Goal: Task Accomplishment & Management: Manage account settings

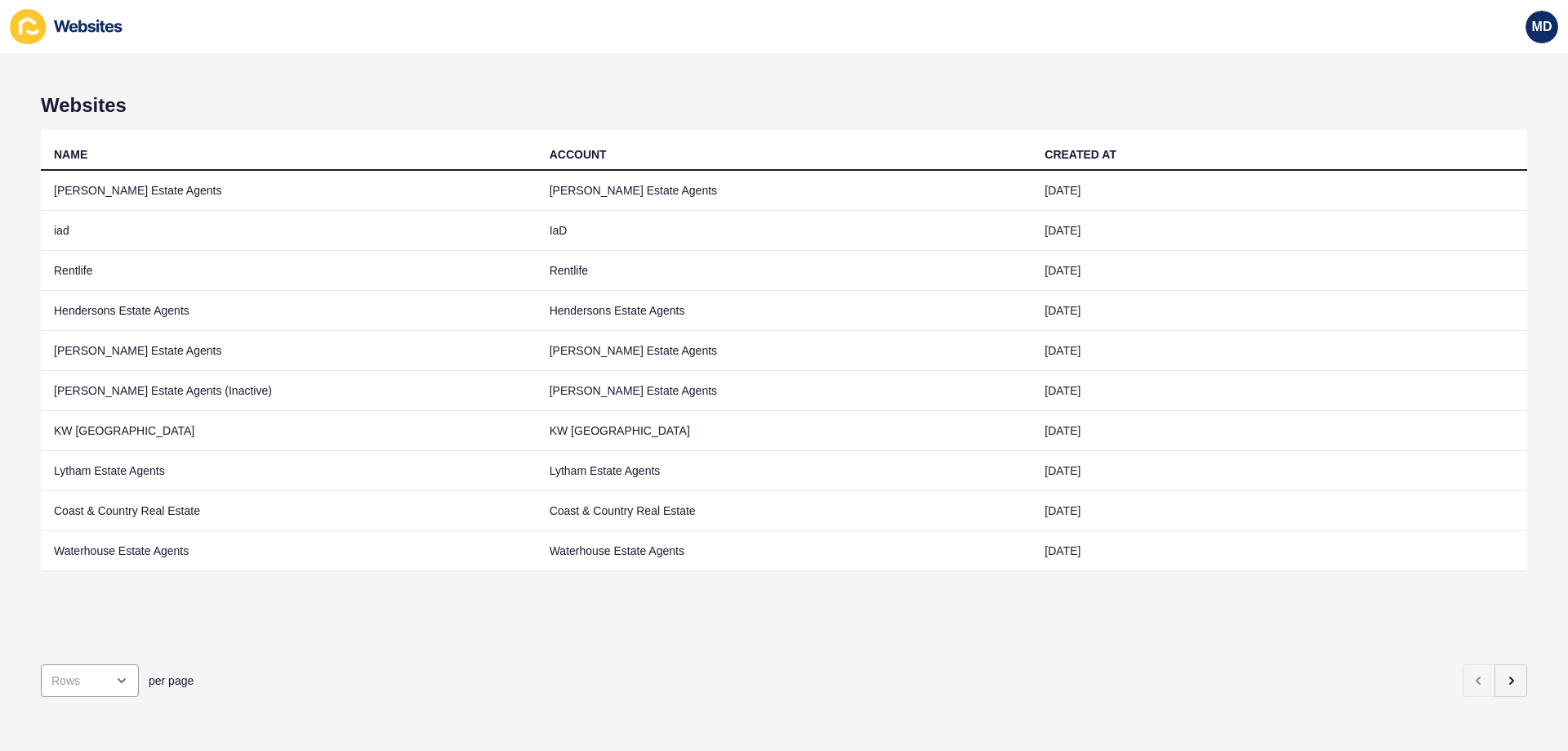
click at [1517, 683] on div "Websites NAME ACCOUNT CREATED AT [PERSON_NAME] Estate Agents [PERSON_NAME] Esta…" at bounding box center [784, 402] width 1568 height 697
click at [1510, 674] on button "button" at bounding box center [1511, 681] width 33 height 33
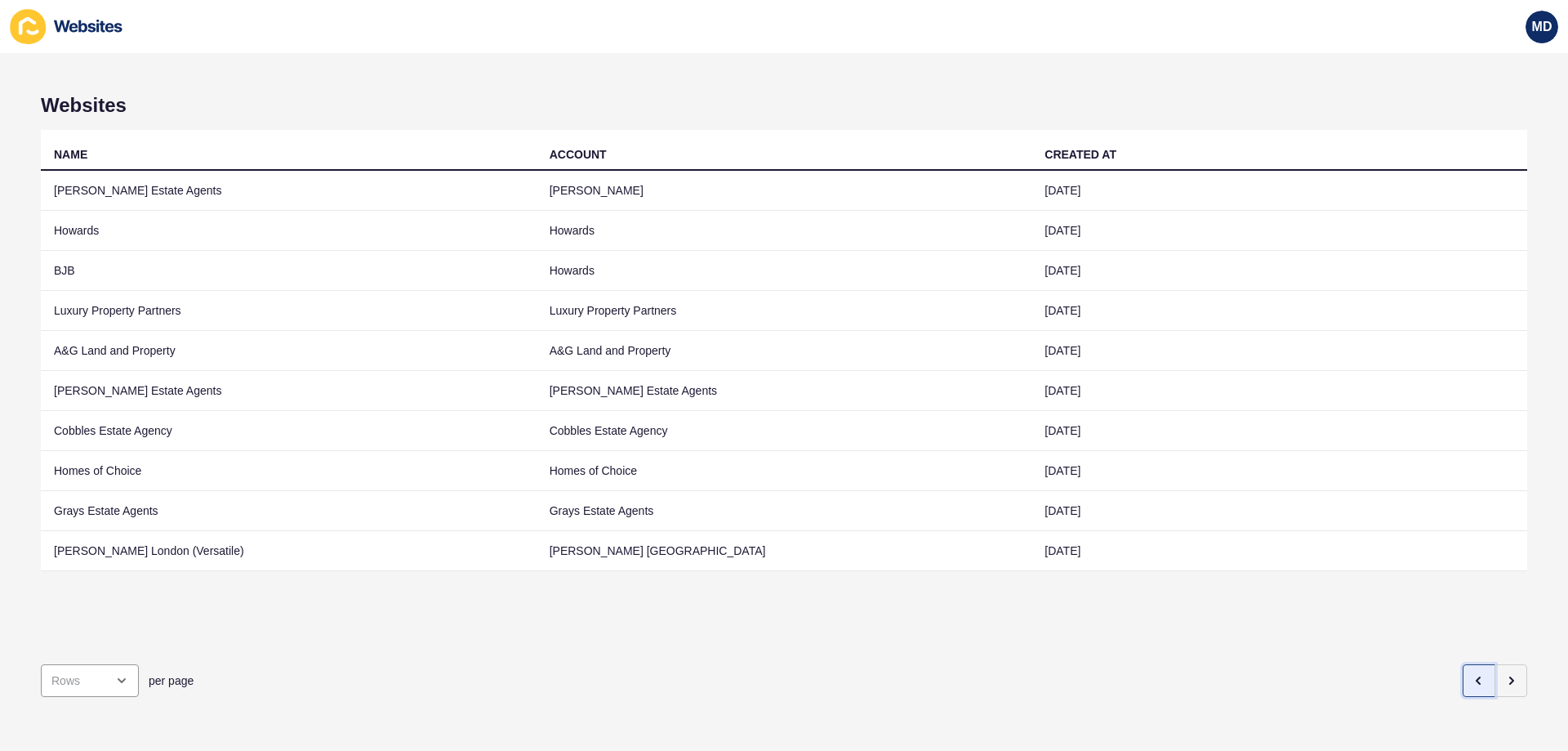
click at [1476, 675] on button "button" at bounding box center [1479, 681] width 33 height 33
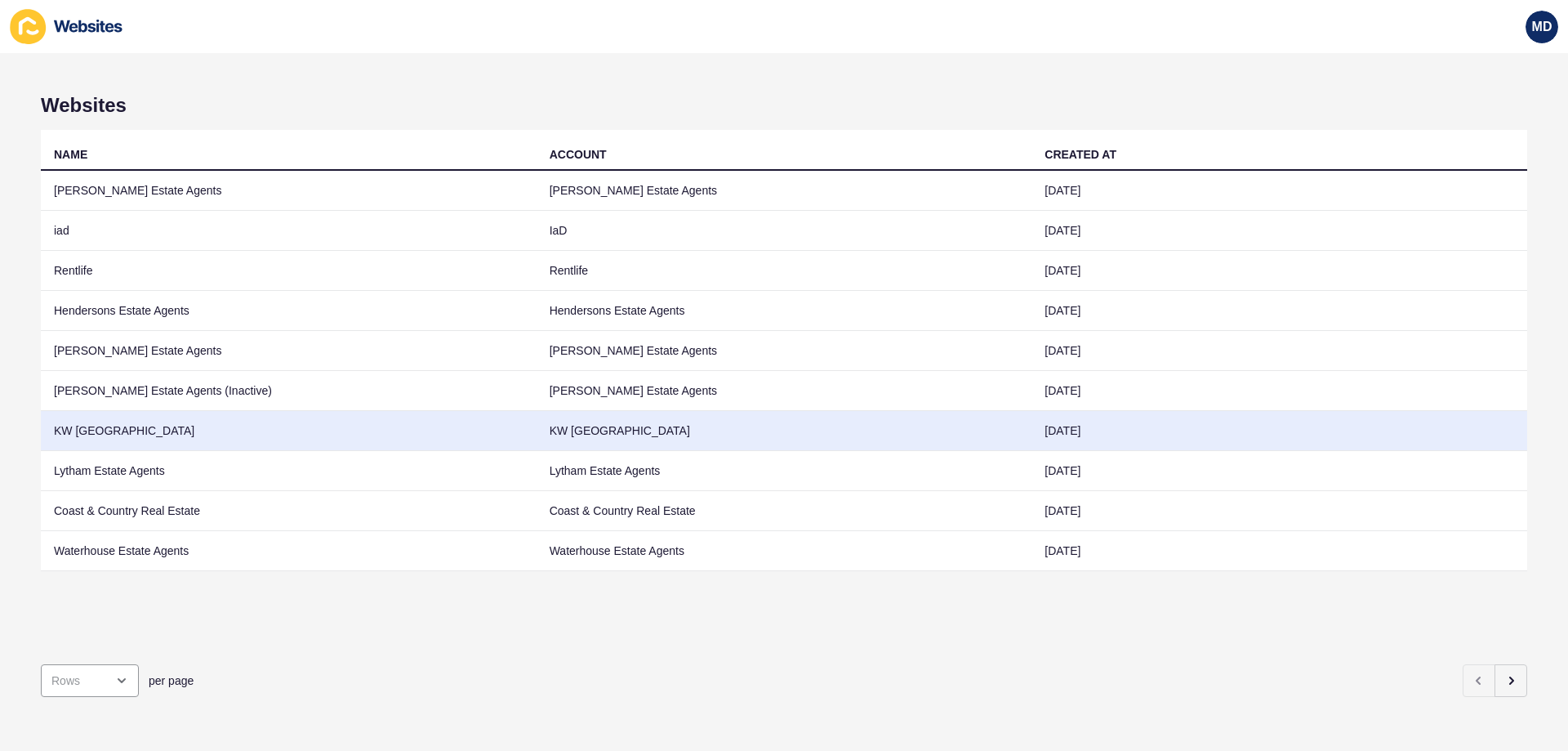
click at [179, 434] on td "KW [GEOGRAPHIC_DATA]" at bounding box center [288, 431] width 496 height 40
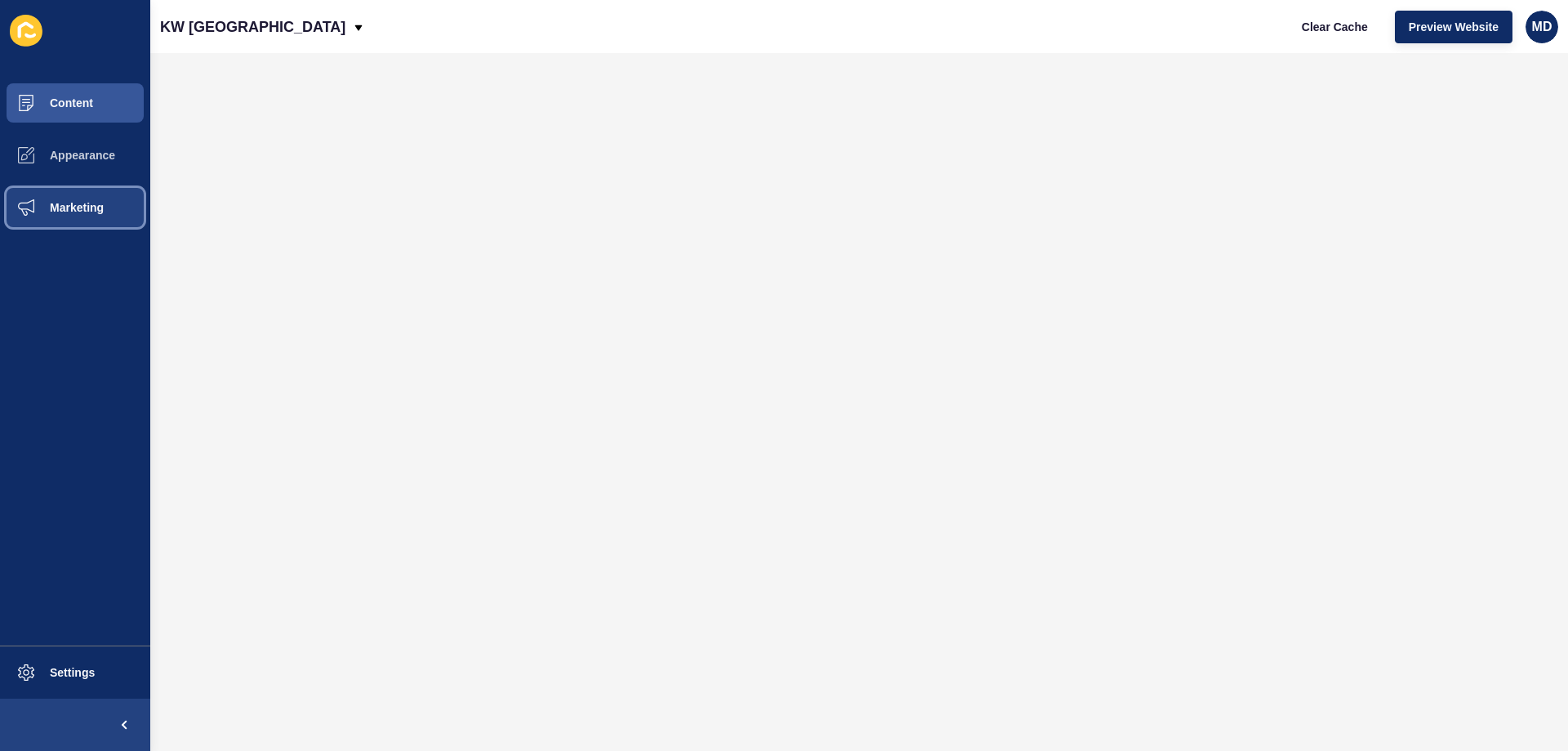
click at [79, 204] on span "Marketing" at bounding box center [51, 207] width 106 height 13
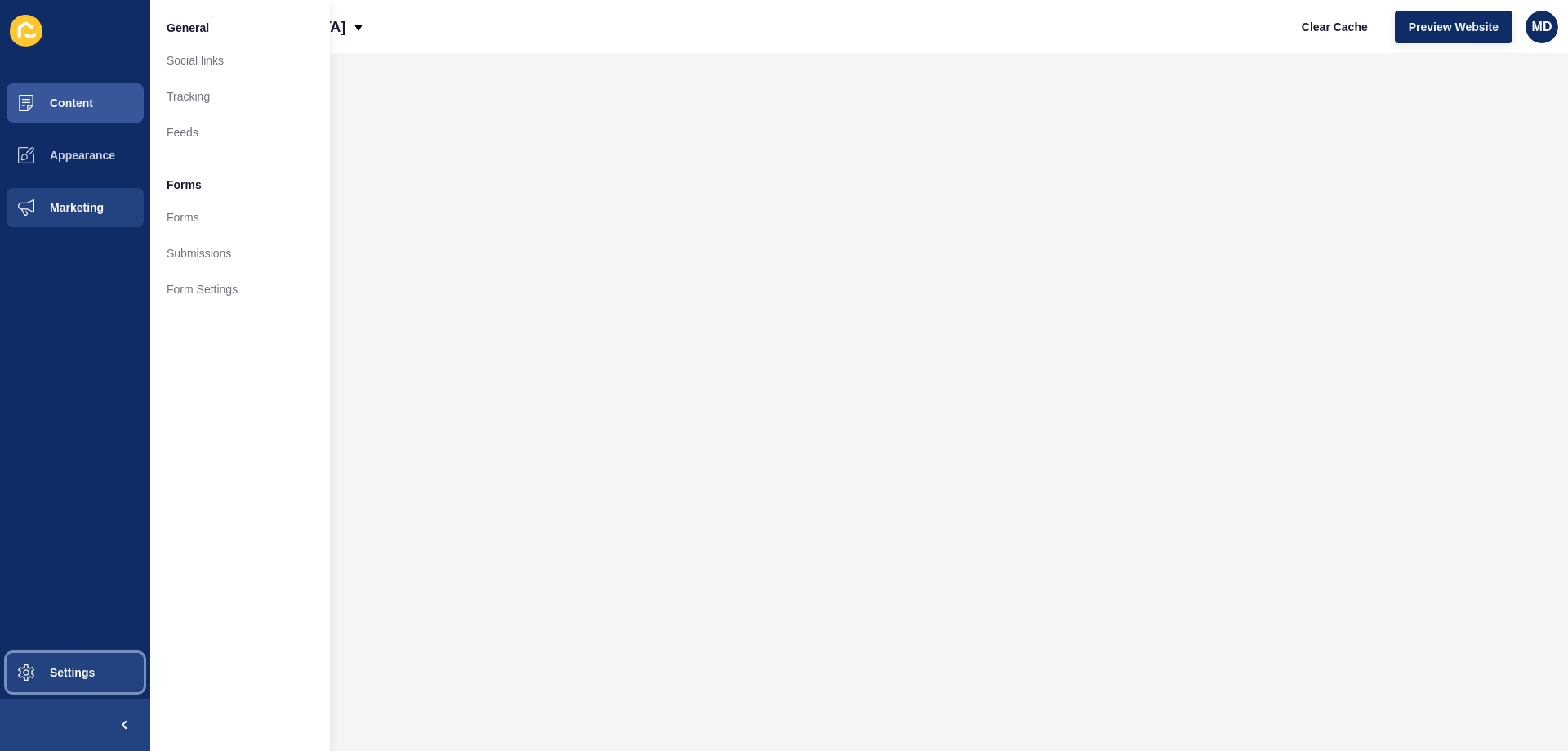
click at [54, 680] on button "Settings" at bounding box center [75, 672] width 151 height 53
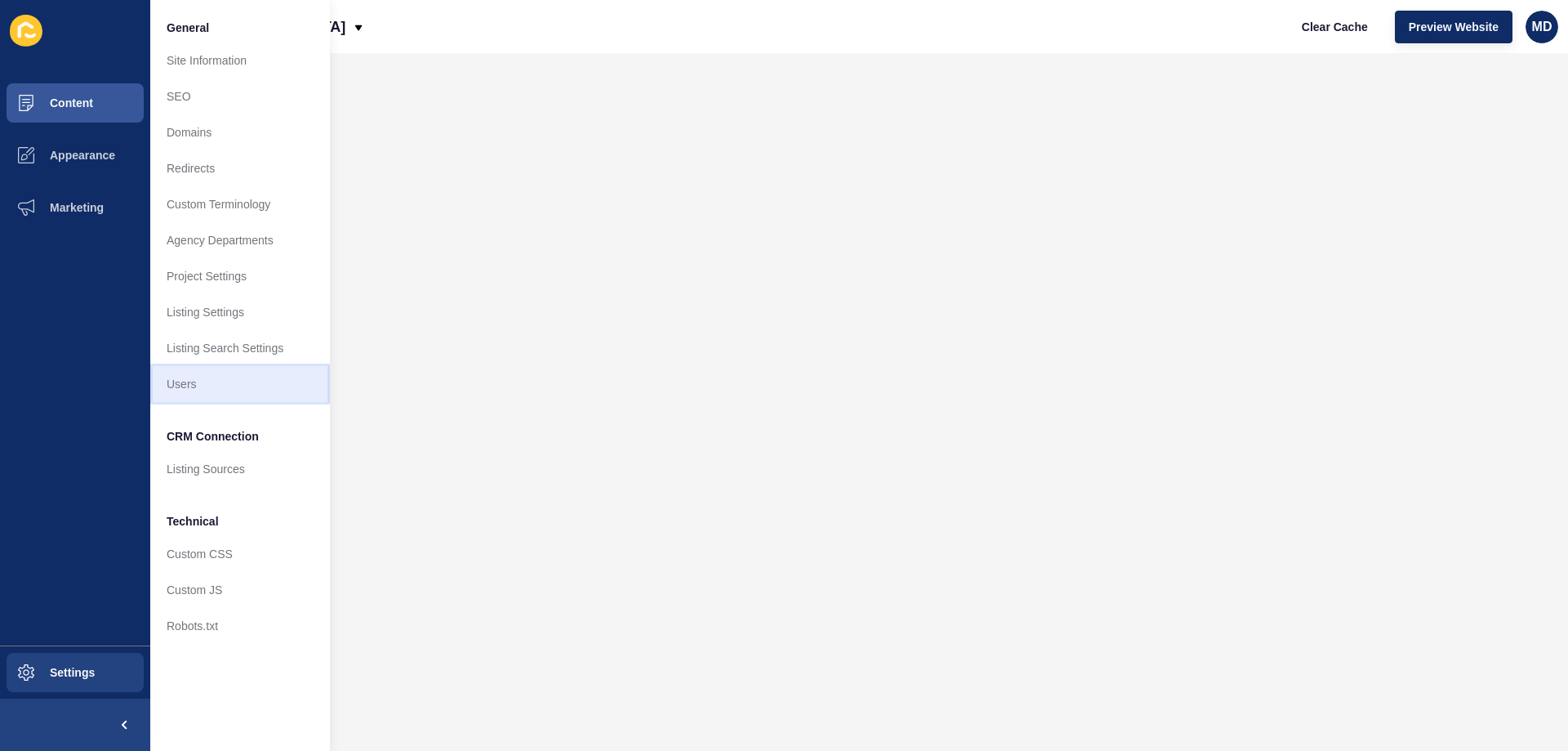
click at [217, 377] on link "Users" at bounding box center [240, 383] width 179 height 36
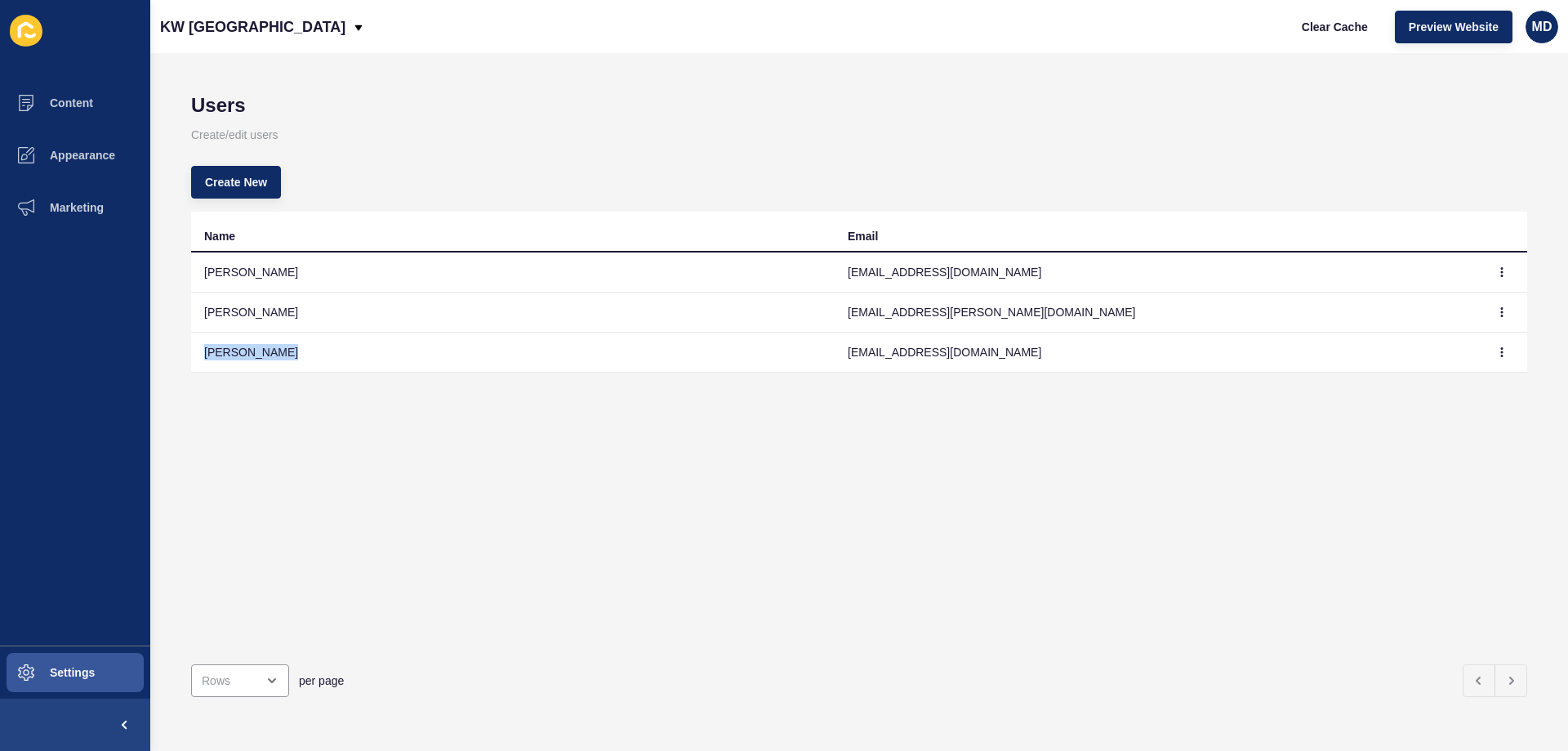
drag, startPoint x: 297, startPoint y: 352, endPoint x: 199, endPoint y: 352, distance: 98.0
click at [199, 352] on td "[PERSON_NAME]" at bounding box center [513, 353] width 644 height 40
copy td "[PERSON_NAME]"
click at [1492, 360] on button "button" at bounding box center [1502, 352] width 25 height 23
click at [1465, 424] on link "Delete" at bounding box center [1444, 421] width 114 height 36
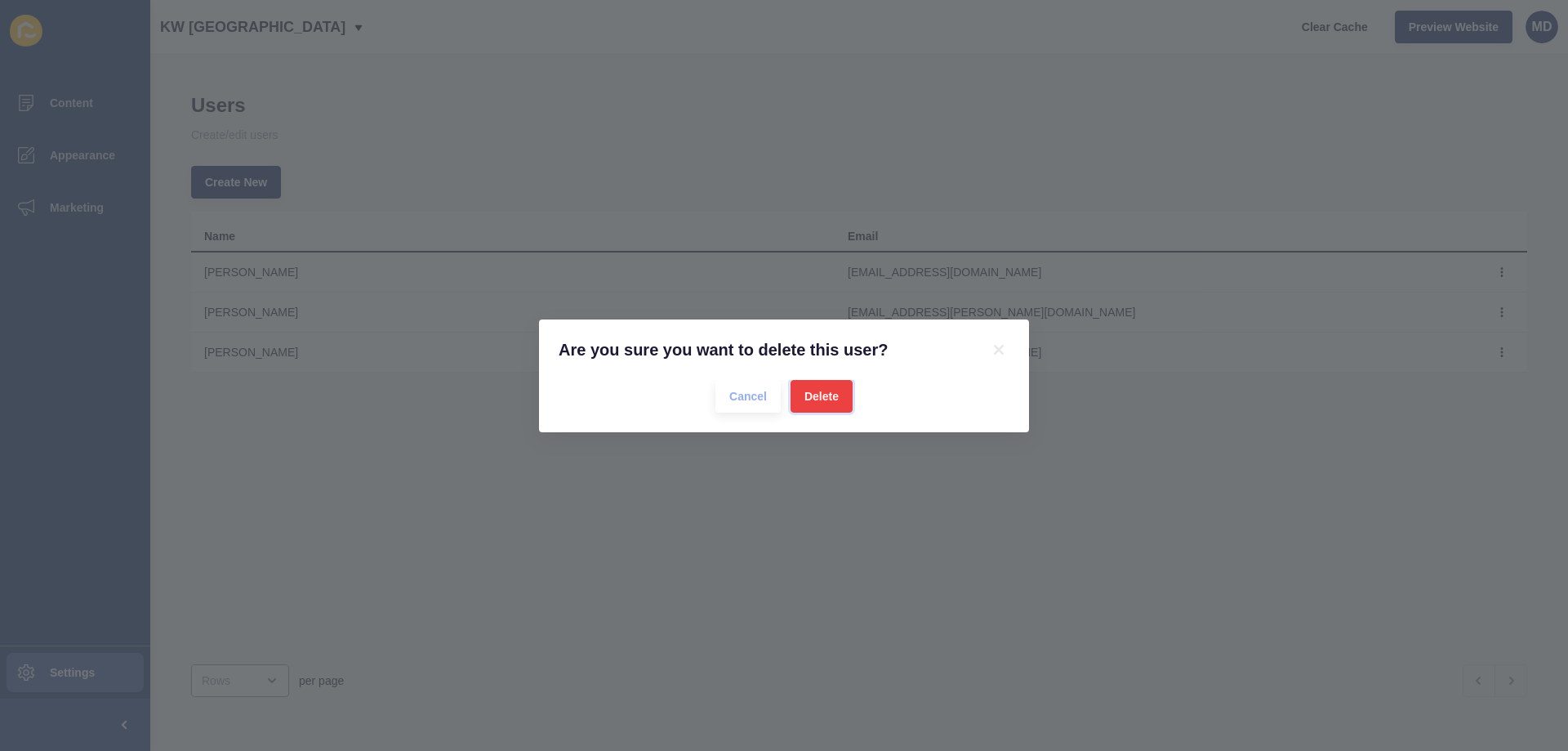
click at [818, 396] on span "Delete" at bounding box center [821, 396] width 35 height 16
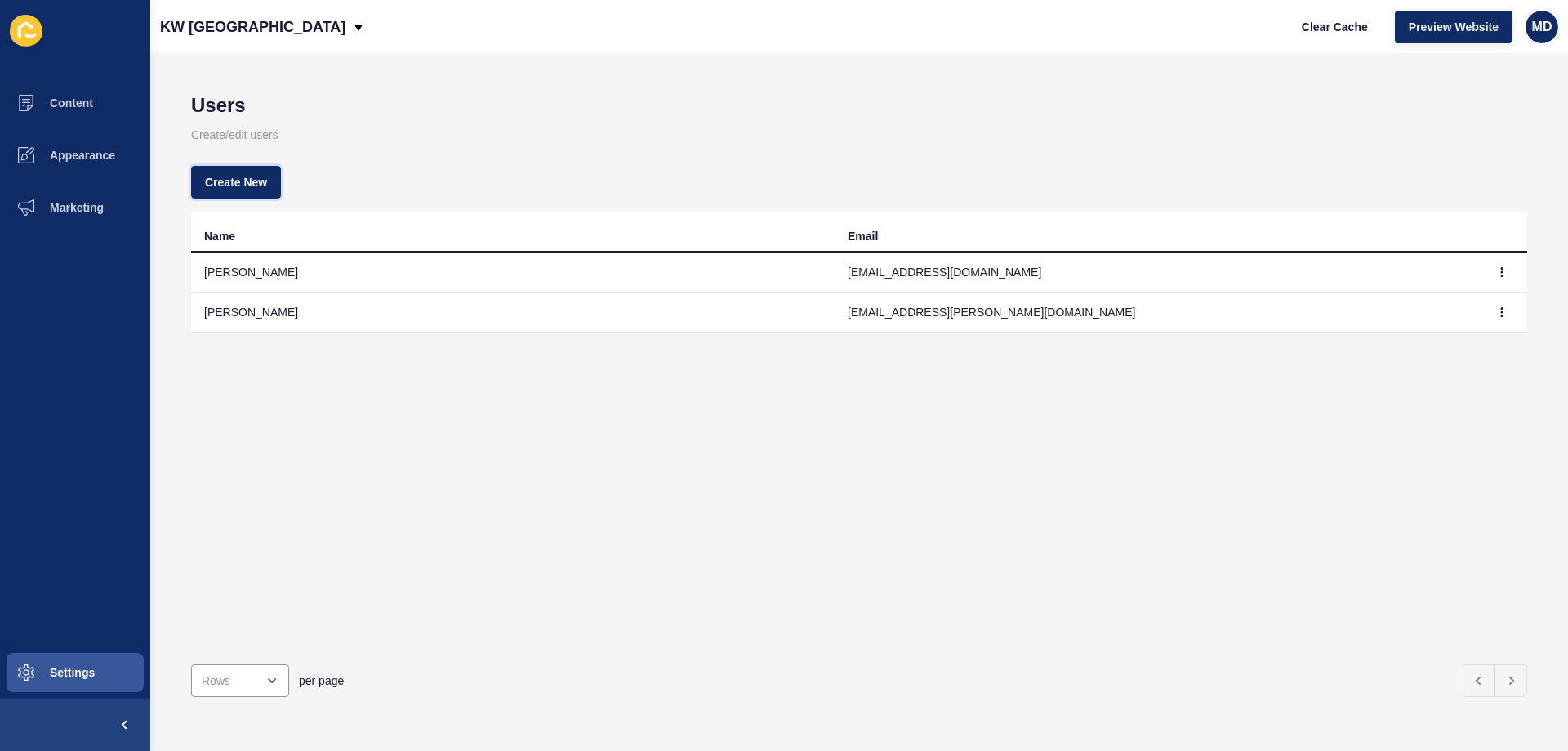
click at [231, 180] on span "Create New" at bounding box center [236, 182] width 62 height 16
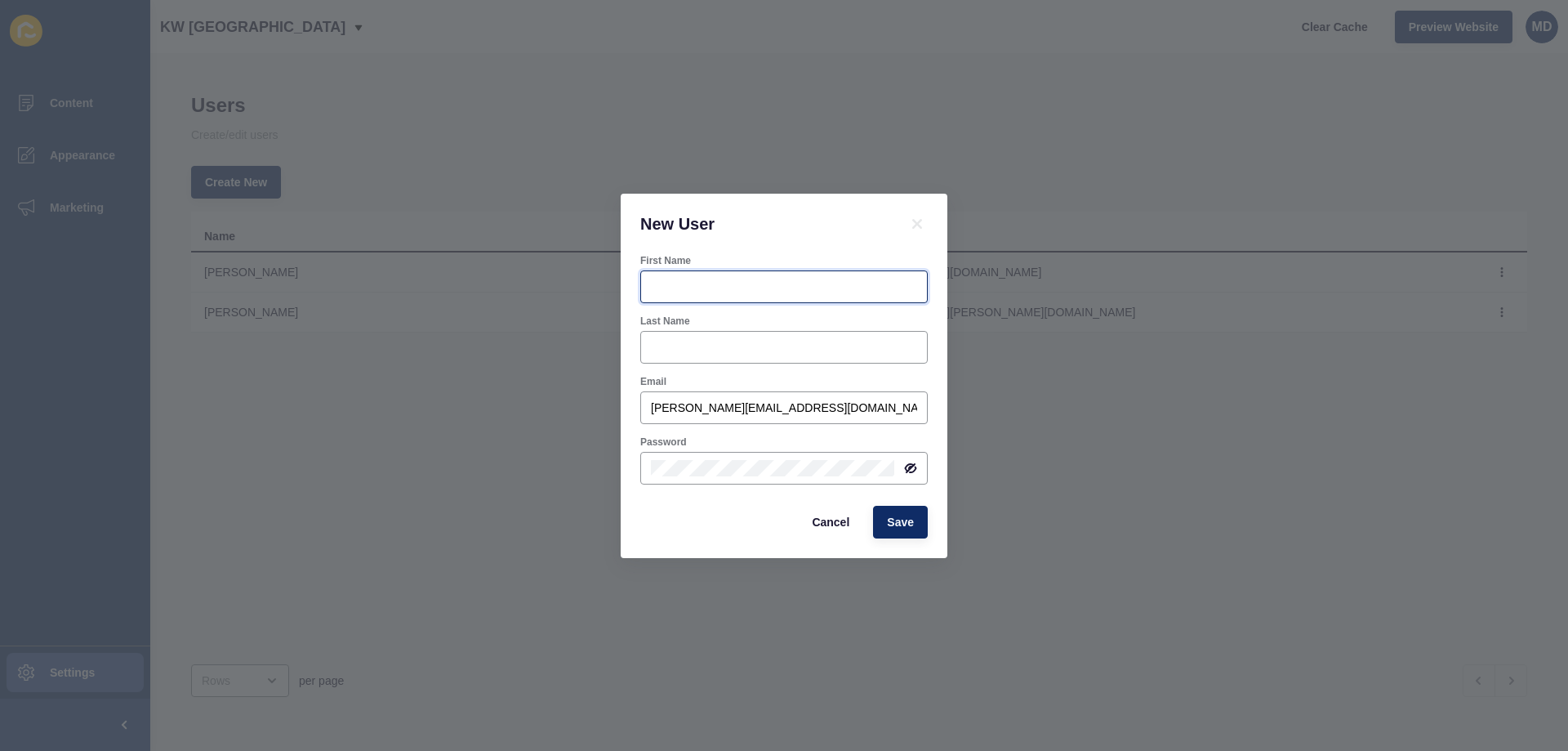
click at [813, 291] on input "First Name" at bounding box center [784, 286] width 266 height 16
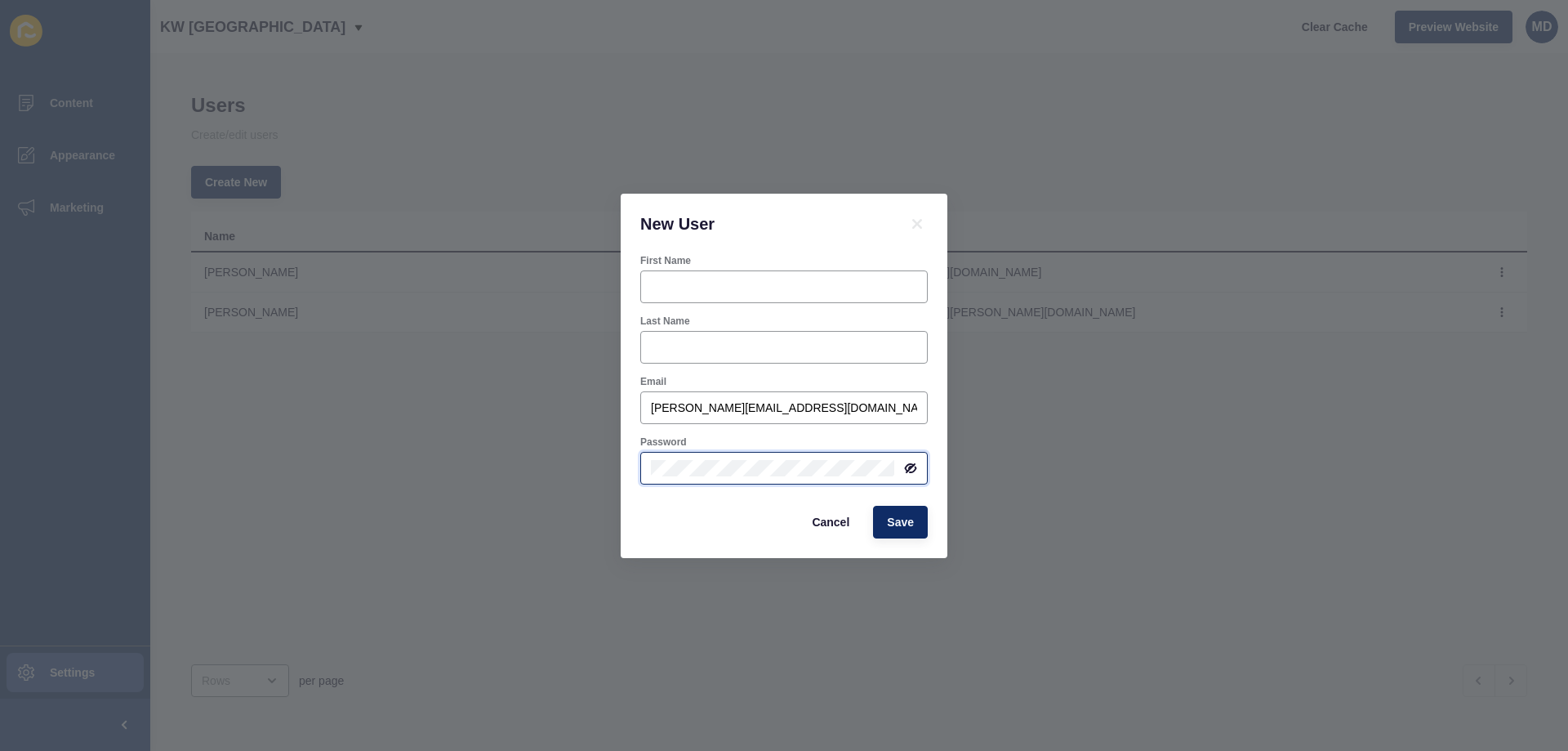
click at [548, 435] on div "New User First Name Last Name Email [PERSON_NAME][EMAIL_ADDRESS][DOMAIN_NAME] P…" at bounding box center [784, 376] width 1568 height 751
click at [728, 403] on input "[PERSON_NAME][EMAIL_ADDRESS][DOMAIN_NAME]" at bounding box center [784, 407] width 266 height 16
paste input "[PERSON_NAME]"
click at [713, 405] on input "[PERSON_NAME]" at bounding box center [784, 407] width 266 height 16
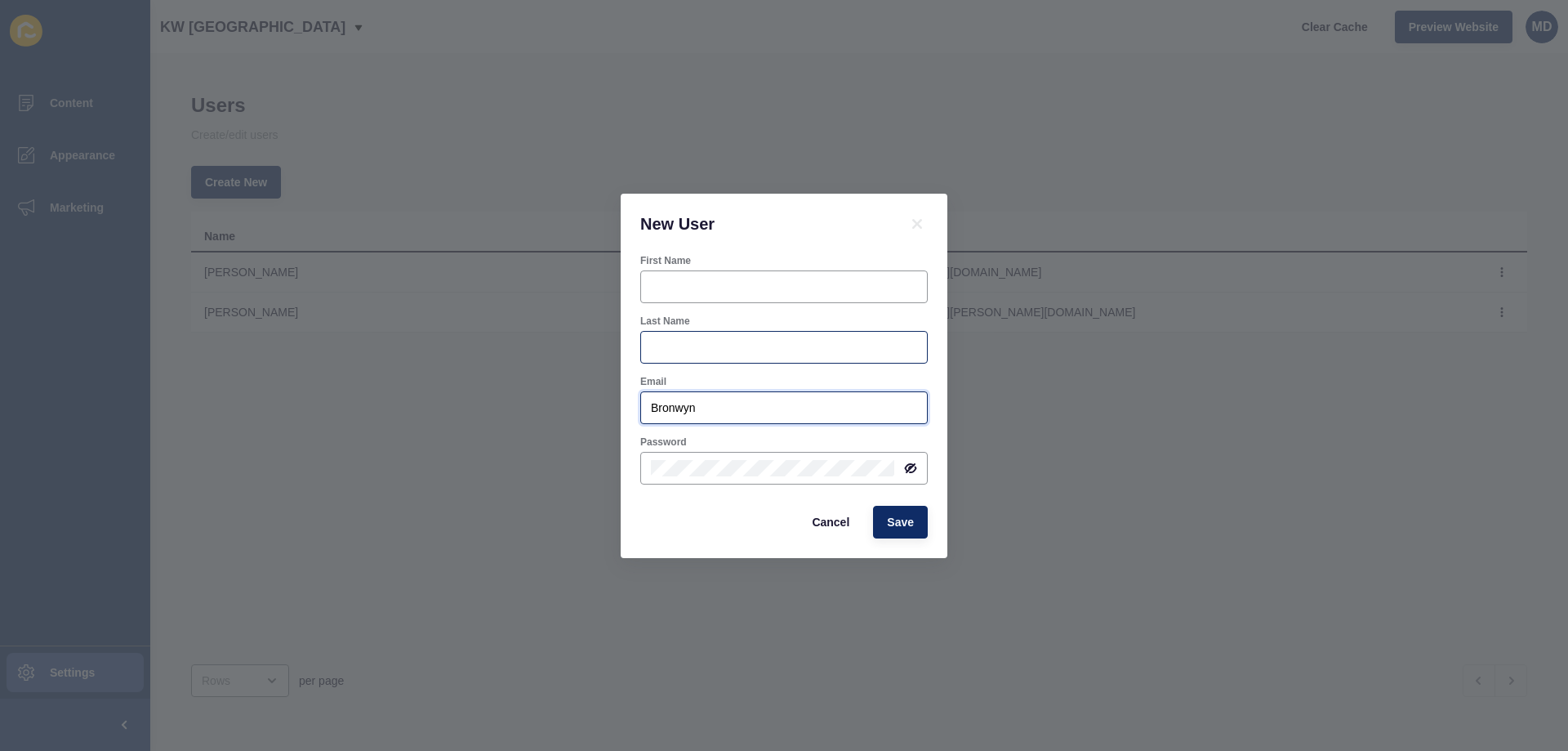
type input "Bronwyn"
click at [659, 334] on div at bounding box center [784, 347] width 287 height 33
paste input "Grant"
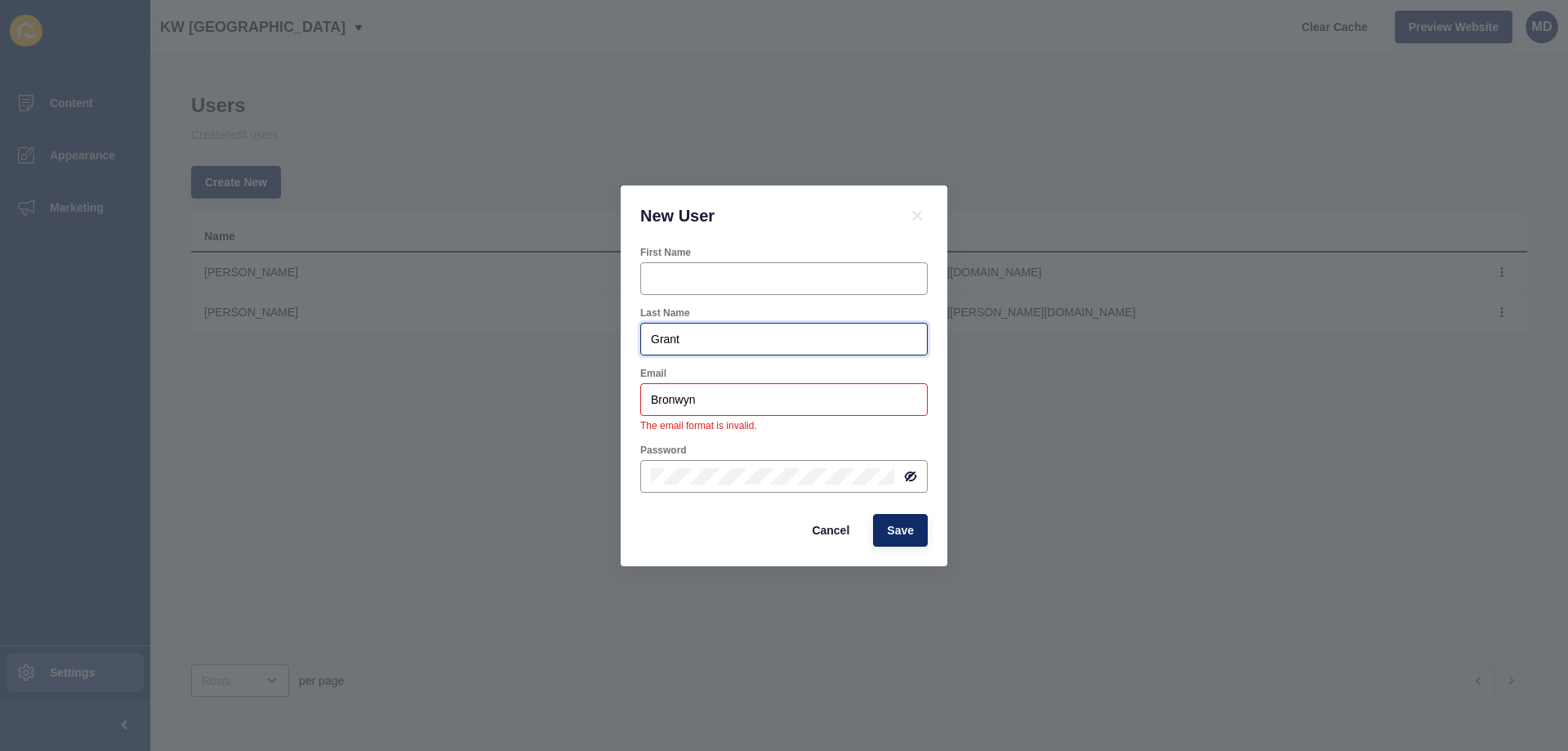
type input "Grant"
click at [678, 389] on div "Bronwyn" at bounding box center [784, 399] width 287 height 33
click at [679, 403] on input "Bronwyn" at bounding box center [784, 399] width 266 height 16
drag, startPoint x: 730, startPoint y: 397, endPoint x: 589, endPoint y: 387, distance: 141.4
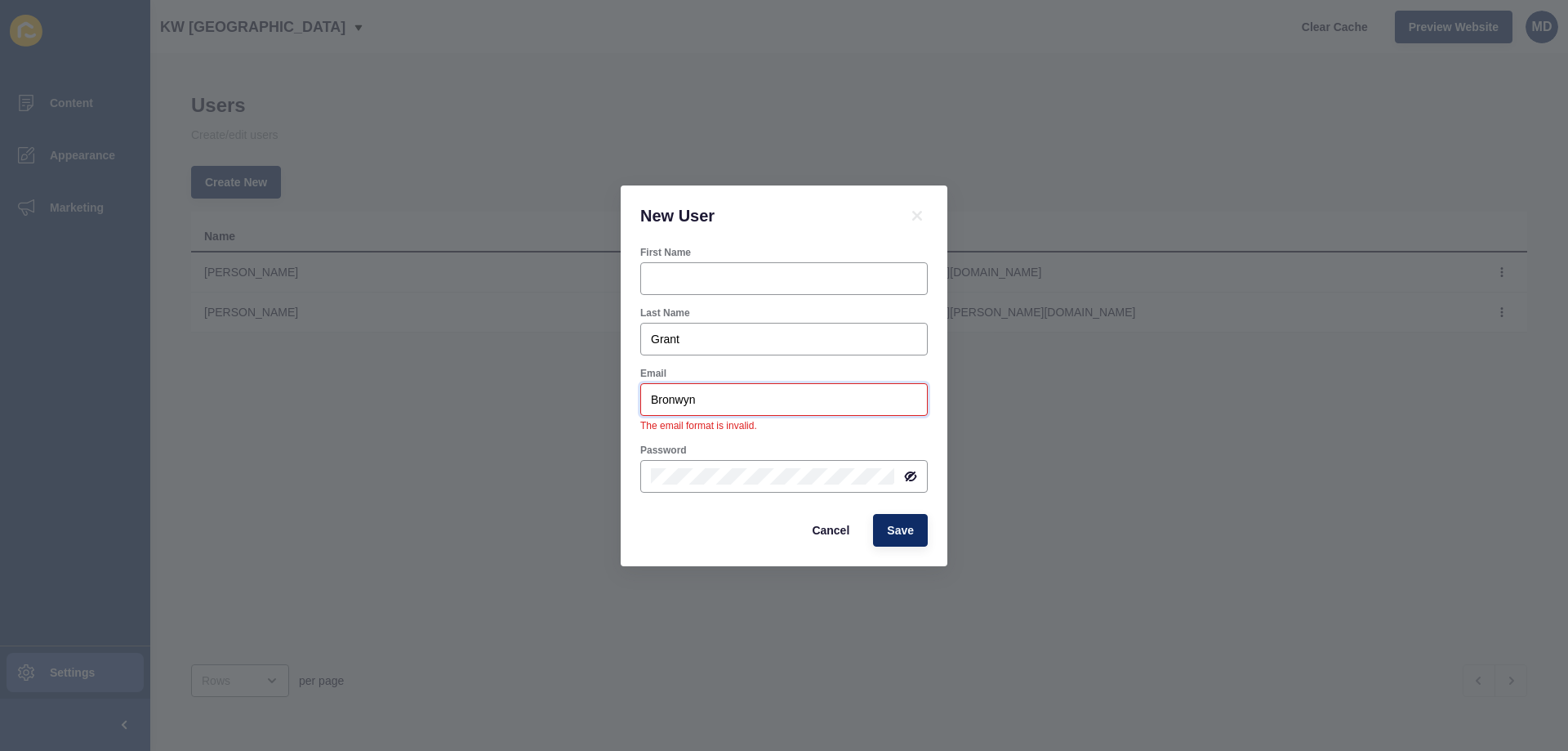
click at [589, 387] on div "New User First Name Last Name [PERSON_NAME] Email [PERSON_NAME] The email forma…" at bounding box center [784, 376] width 1568 height 751
click at [666, 270] on div at bounding box center [784, 278] width 287 height 33
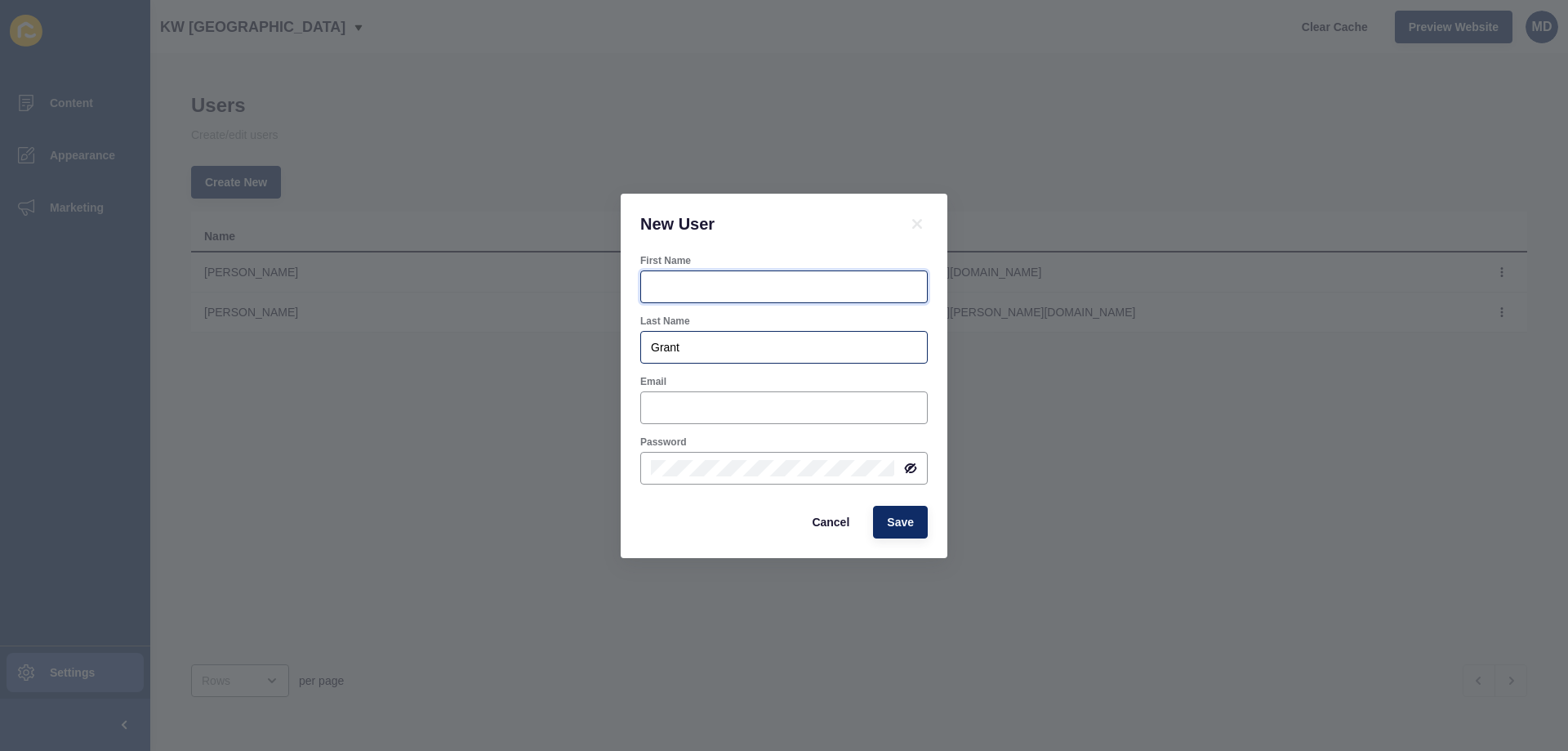
paste input "Bronwyn"
type input "Bronwyn"
click at [685, 404] on input "Email" at bounding box center [784, 407] width 266 height 16
paste input "[EMAIL_ADDRESS][DOMAIN_NAME]"
type input "[EMAIL_ADDRESS][DOMAIN_NAME]"
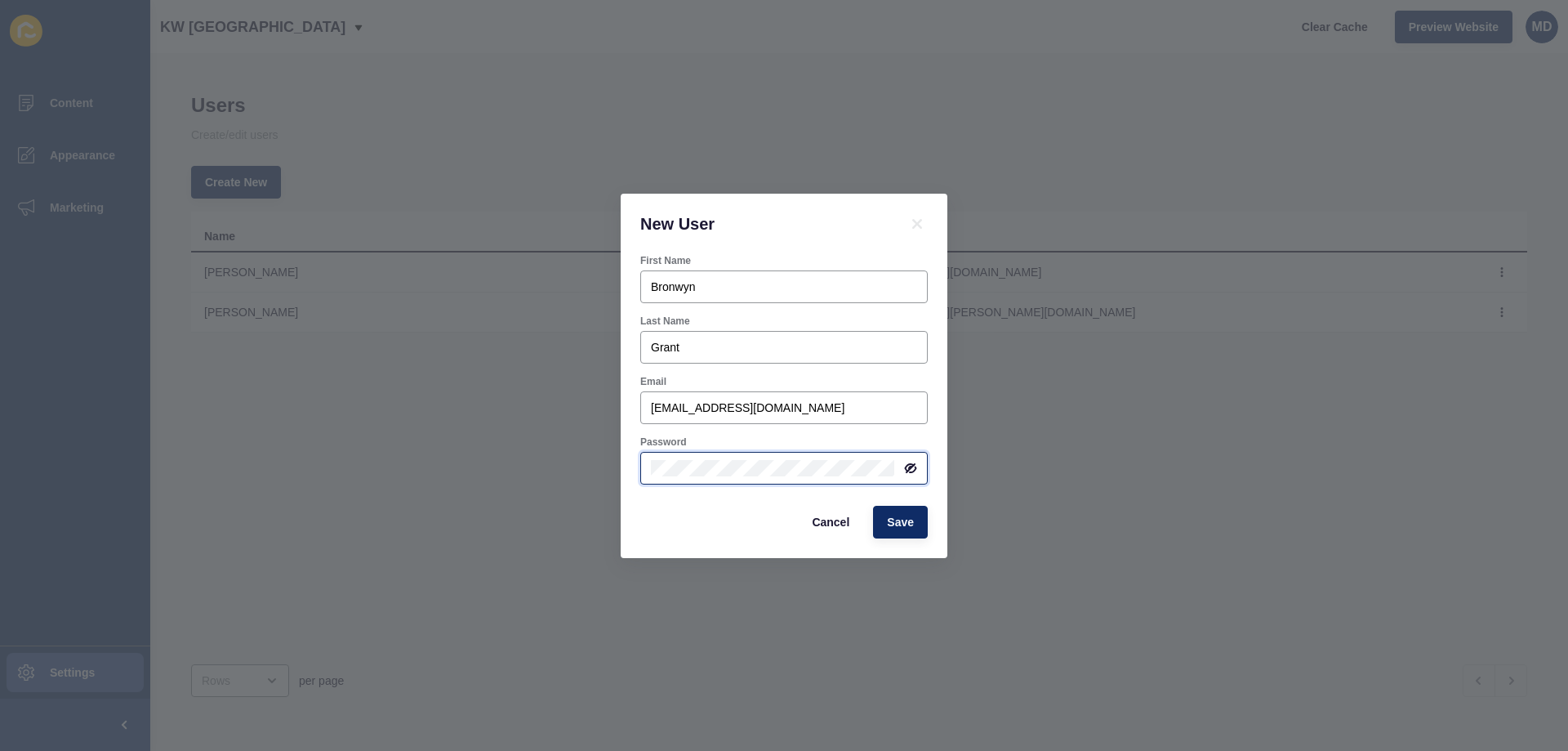
click at [571, 457] on div "New User First Name [PERSON_NAME] Last Name [PERSON_NAME] Email [PERSON_NAME][E…" at bounding box center [784, 376] width 1568 height 751
click at [616, 500] on div "New User First Name [PERSON_NAME] Last Name [PERSON_NAME] Email [PERSON_NAME][E…" at bounding box center [784, 376] width 1568 height 751
click at [689, 483] on div at bounding box center [784, 468] width 287 height 33
click at [753, 459] on div at bounding box center [784, 468] width 287 height 33
click at [0, 0] on div at bounding box center [0, 0] width 0 height 0
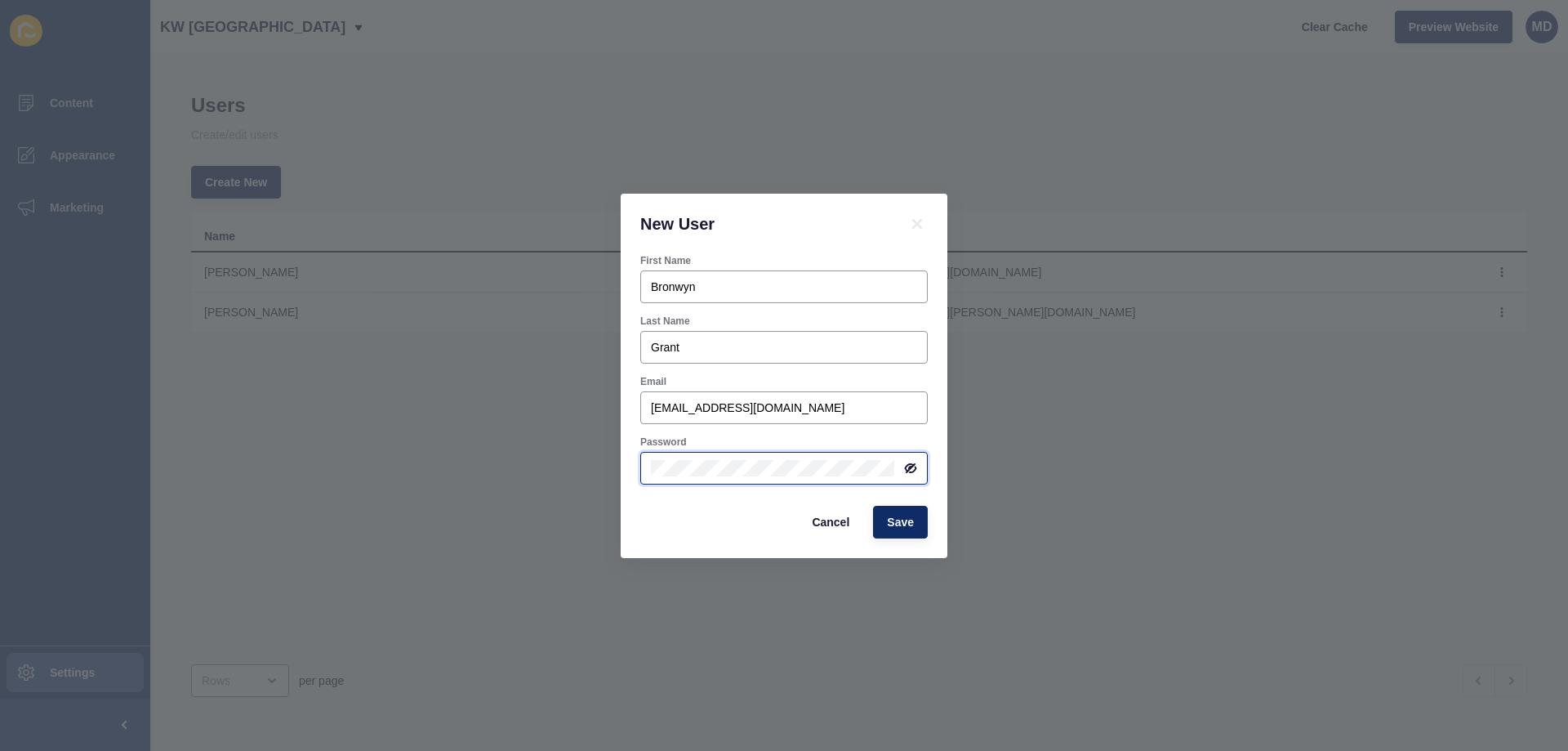
click at [601, 466] on div "New User First Name [PERSON_NAME] Last Name [PERSON_NAME] Email [PERSON_NAME][E…" at bounding box center [784, 376] width 1568 height 751
click at [945, 475] on div "First Name [PERSON_NAME] Last Name [PERSON_NAME] Email [PERSON_NAME][EMAIL_ADDR…" at bounding box center [784, 405] width 327 height 304
click at [907, 466] on icon at bounding box center [910, 467] width 8 height 7
click at [644, 459] on div at bounding box center [784, 468] width 287 height 33
click at [920, 472] on div at bounding box center [784, 468] width 287 height 33
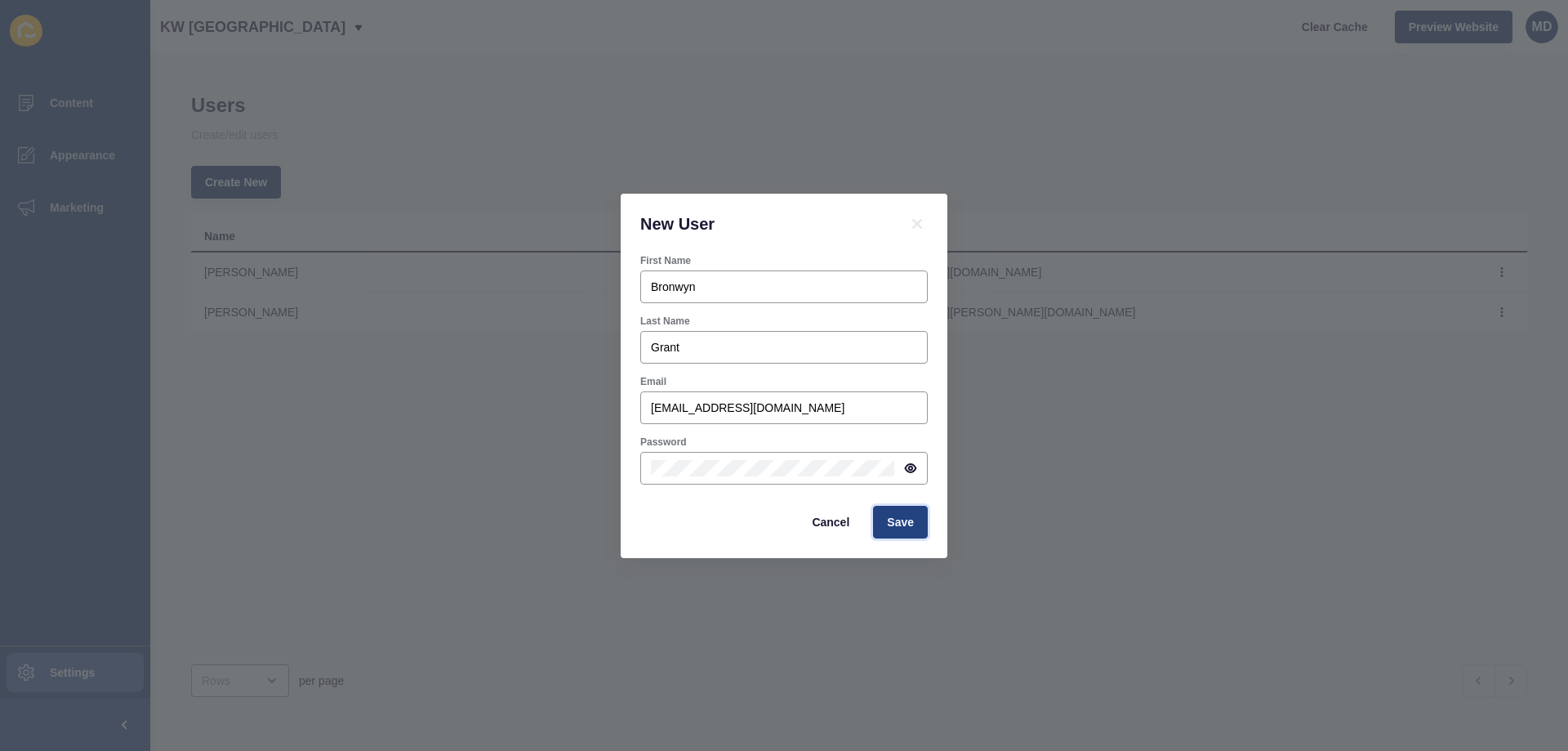
click at [903, 519] on span "Save" at bounding box center [900, 522] width 27 height 16
